Goal: Information Seeking & Learning: Learn about a topic

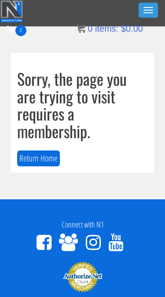
click at [154, 7] on button "Toggle navigation" at bounding box center [148, 10] width 19 height 15
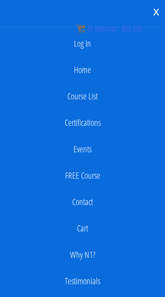
click at [90, 47] on link "Log In" at bounding box center [82, 44] width 156 height 18
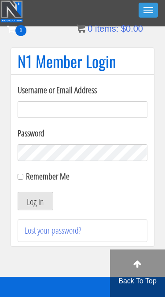
type input "kaylee@kayleekfitness.com"
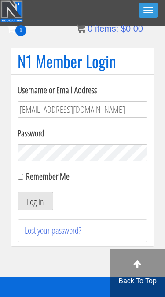
click at [35, 201] on button "Log In" at bounding box center [36, 201] width 36 height 18
click at [43, 206] on button "Log In" at bounding box center [36, 201] width 36 height 18
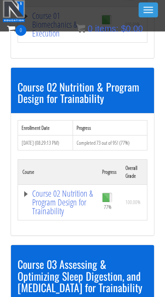
scroll to position [395, 0]
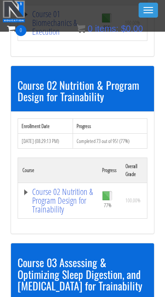
click at [34, 200] on link "Course 02 Nutrition & Program Design for Trainability" at bounding box center [57, 200] width 71 height 26
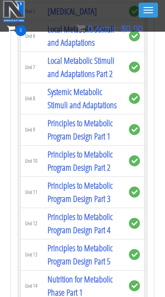
scroll to position [1410, 0]
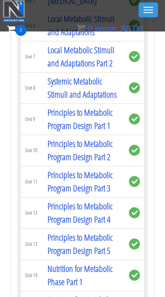
click at [99, 226] on link "Principles to Metabolic Program Design Part 4" at bounding box center [80, 213] width 65 height 25
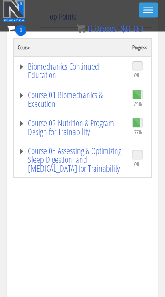
click at [91, 134] on link "Course 02 Nutrition & Program Design for Trainability" at bounding box center [71, 128] width 106 height 18
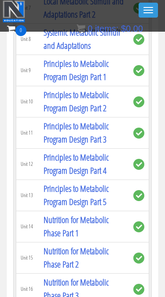
scroll to position [930, 0]
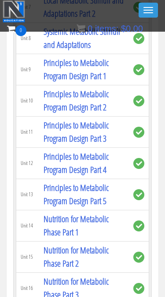
click at [106, 153] on link "Principles to Metabolic Program Design Part 4" at bounding box center [76, 162] width 65 height 25
